Goal: Task Accomplishment & Management: Manage account settings

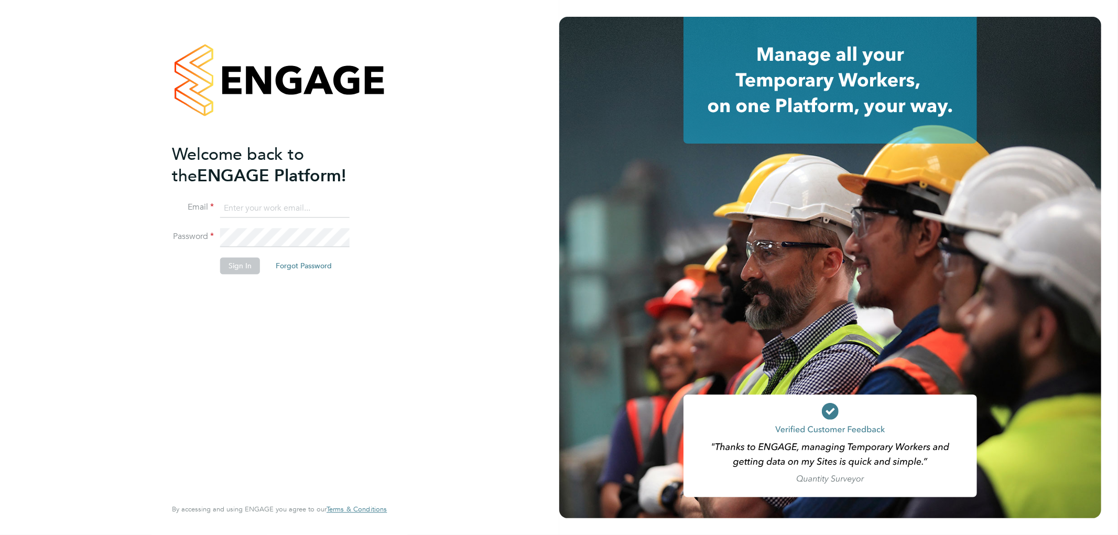
type input "ricky.knight@carmichaeluk.com"
click at [238, 268] on button "Sign In" at bounding box center [240, 266] width 40 height 17
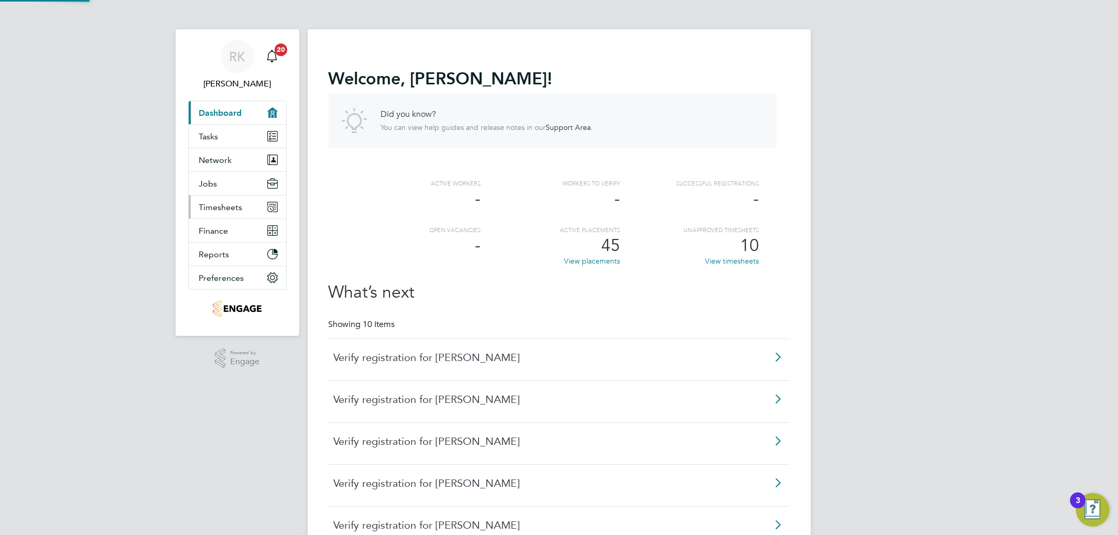
click at [218, 200] on button "Timesheets" at bounding box center [237, 206] width 97 height 23
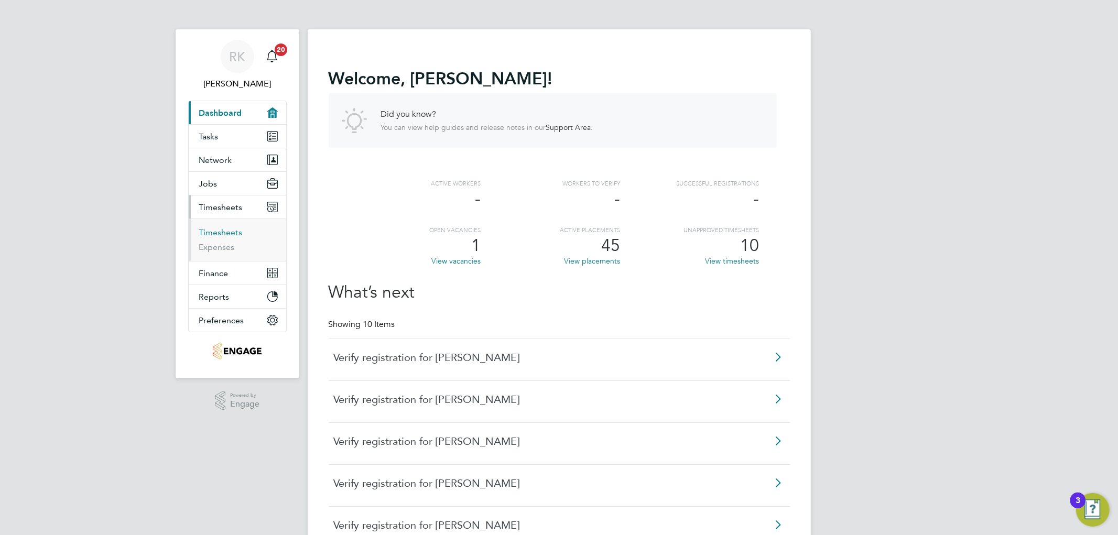
click at [216, 229] on link "Timesheets" at bounding box center [220, 232] width 43 height 10
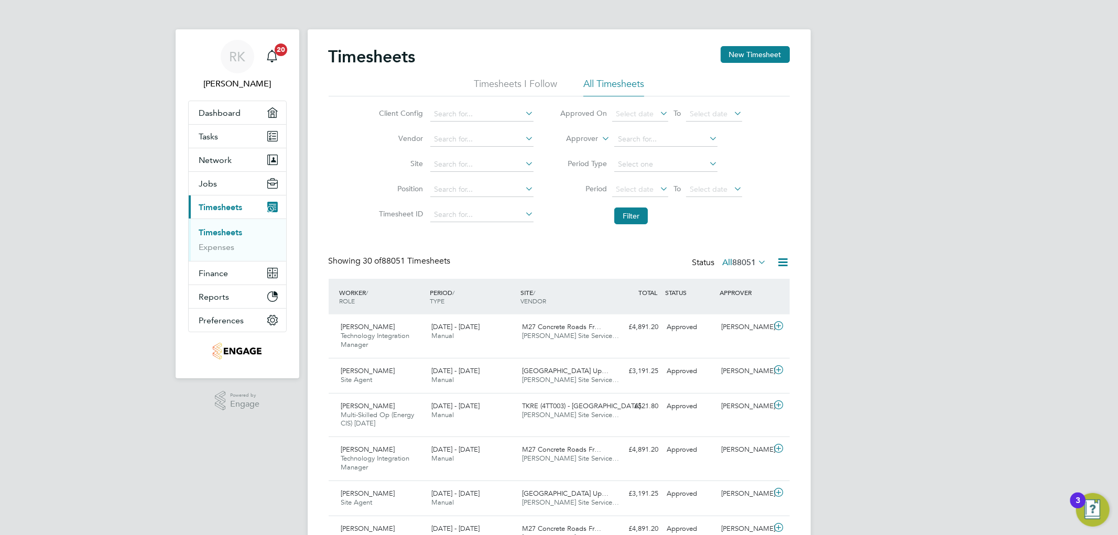
click at [583, 140] on label "Approver" at bounding box center [574, 139] width 47 height 10
click at [583, 155] on li "Worker" at bounding box center [572, 151] width 52 height 14
click at [633, 139] on input at bounding box center [665, 139] width 103 height 15
type input "[PERSON_NAME]"
click at [707, 140] on icon at bounding box center [707, 138] width 0 height 15
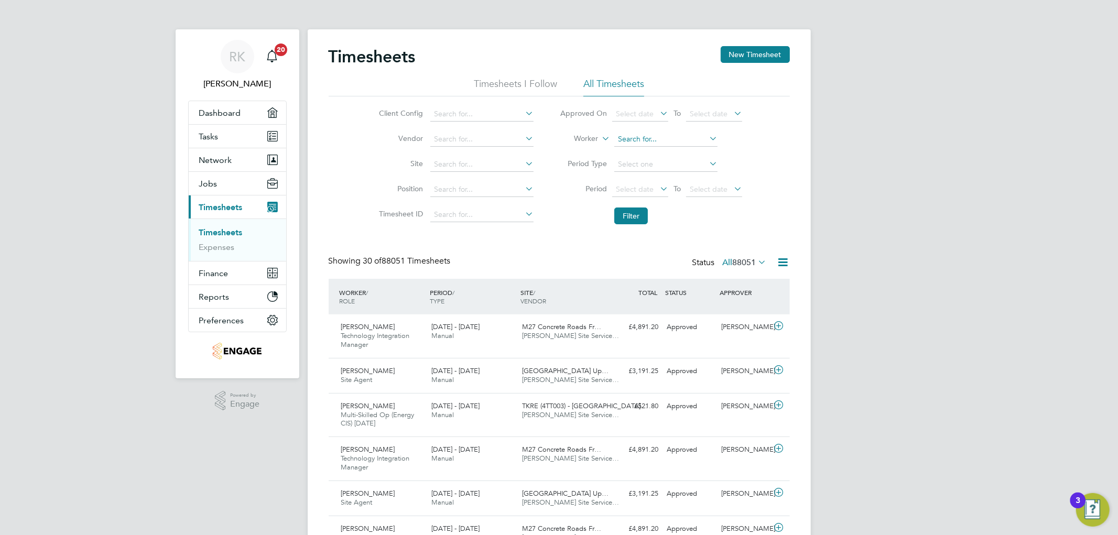
click at [661, 140] on input at bounding box center [665, 139] width 103 height 15
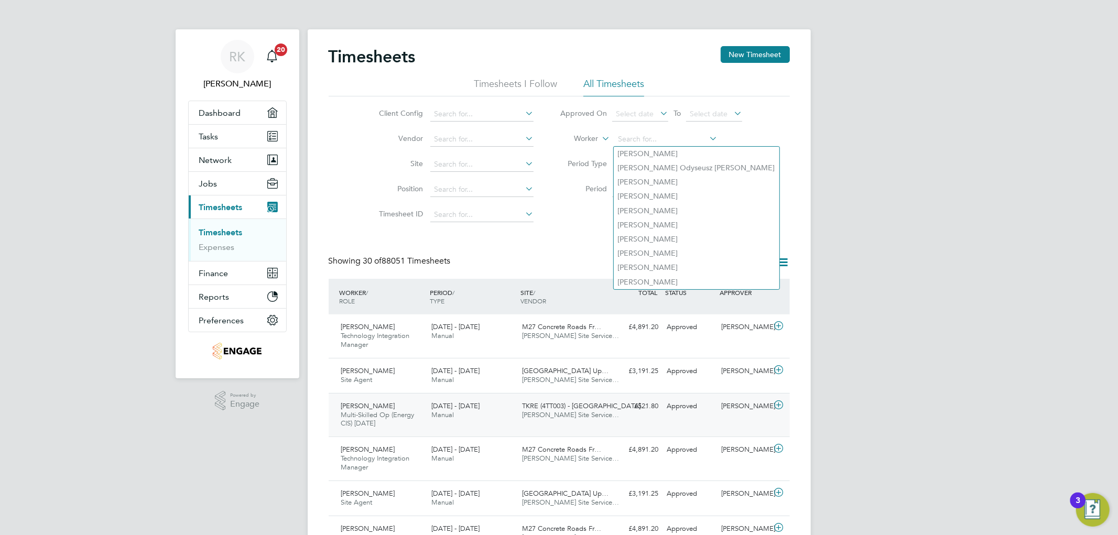
click at [619, 426] on div "[PERSON_NAME] Multi-Skilled Op (Energy CIS) [DATE] - [DATE] [DATE] - [DATE] Man…" at bounding box center [558, 415] width 461 height 44
